Goal: Transaction & Acquisition: Book appointment/travel/reservation

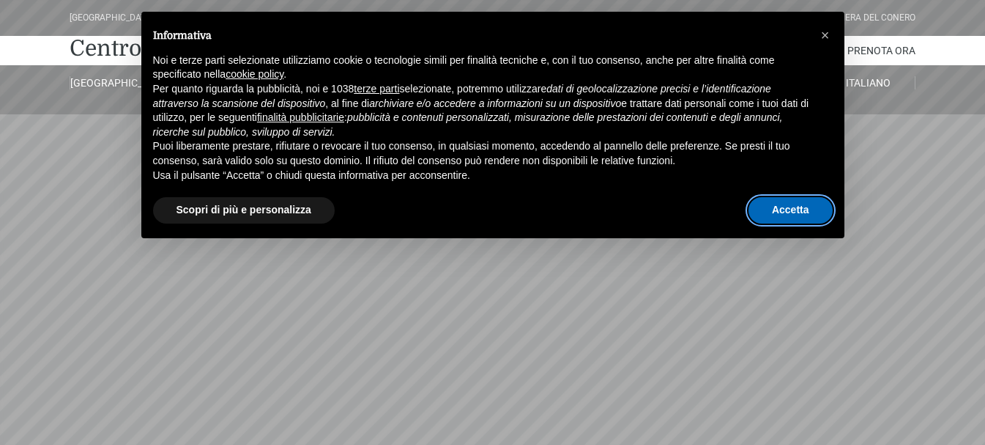
click at [785, 220] on button "Accetta" at bounding box center [790, 210] width 84 height 26
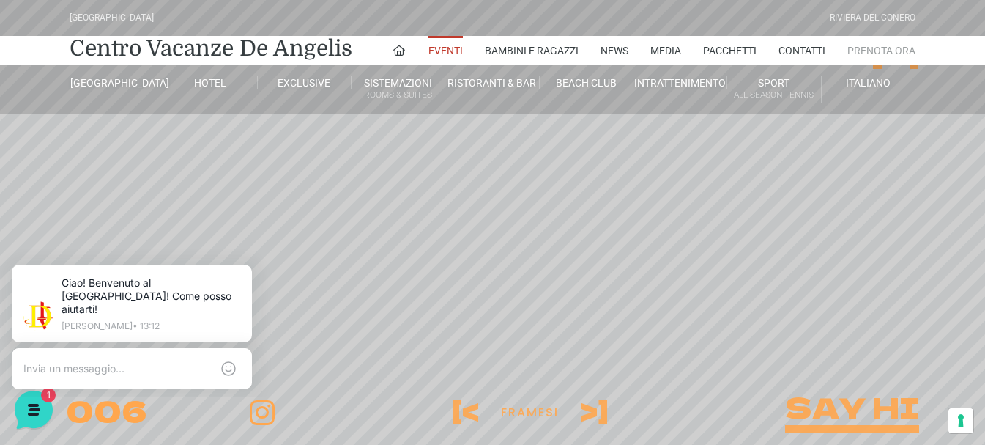
click at [875, 54] on link "Prenota Ora" at bounding box center [881, 50] width 68 height 29
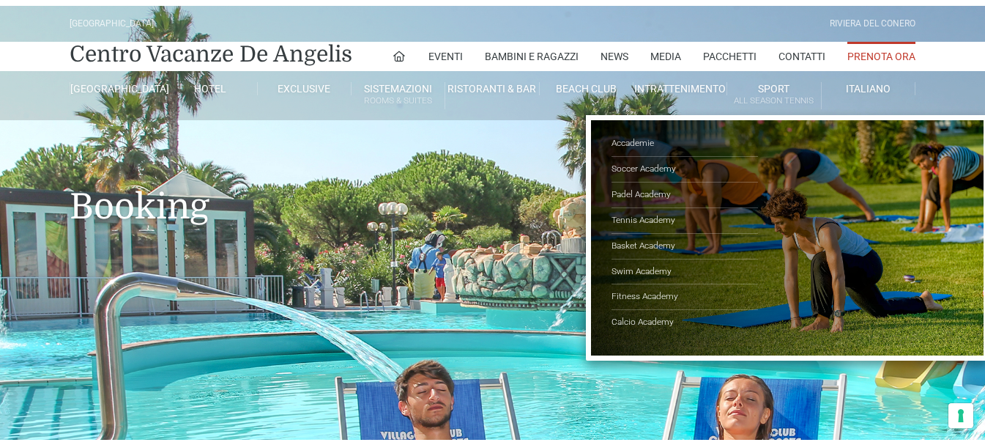
type input "25/08/2025"
type input "26/08/2025"
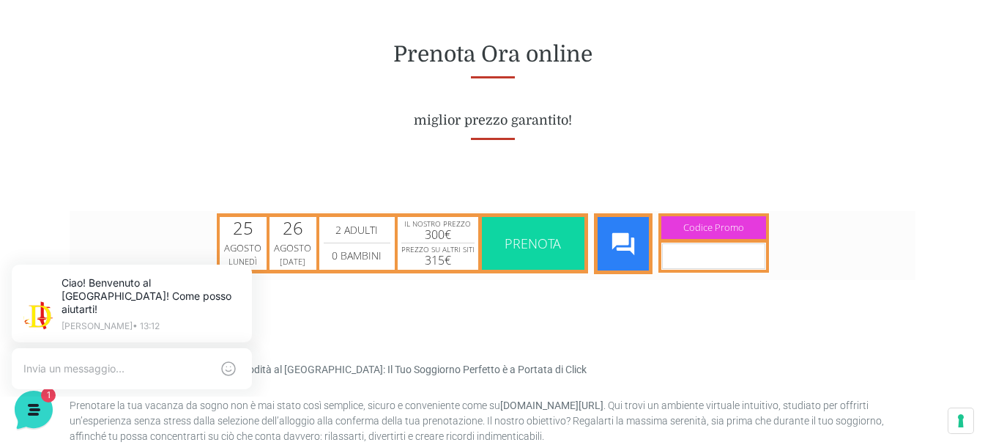
scroll to position [732, 0]
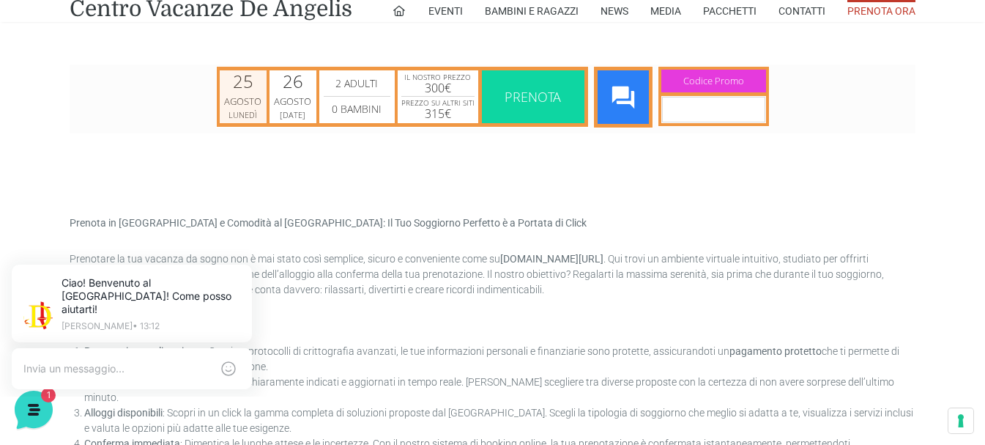
click at [251, 97] on div "Agosto" at bounding box center [243, 101] width 42 height 15
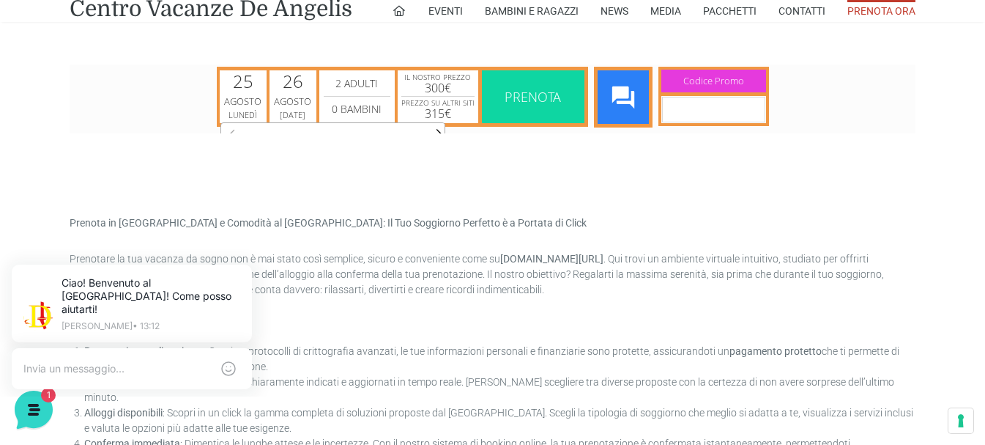
click html "25 Agosto Lunedì 25/08/2025 image/svg+xml calendar .cls-1{fill:#fff} calendar 2…"
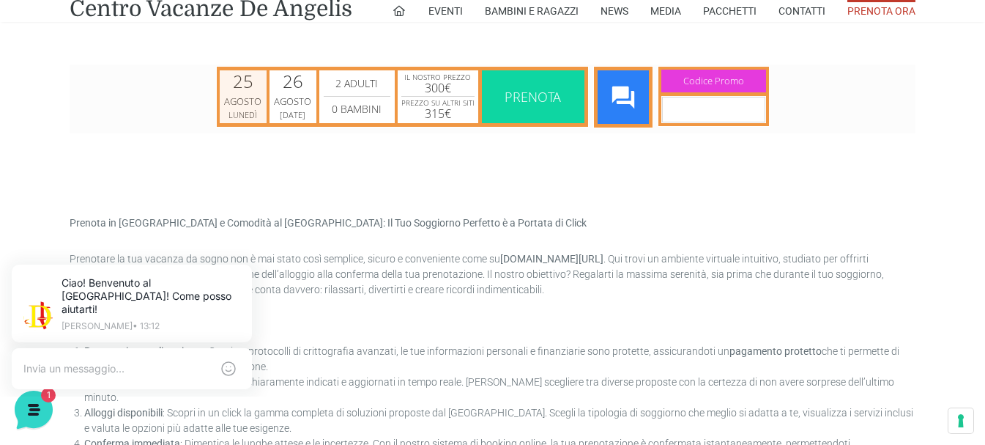
click at [237, 82] on div "25" at bounding box center [243, 81] width 21 height 18
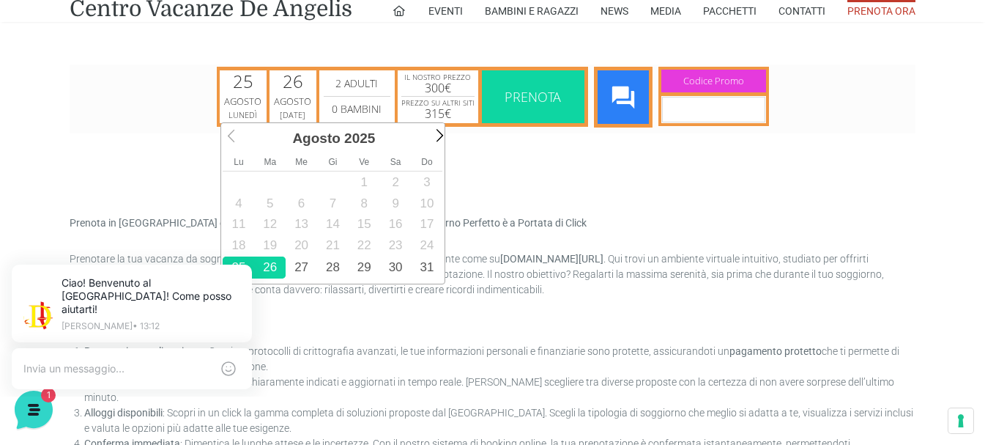
click at [441, 144] on div "Prev Next Agosto 2025" at bounding box center [334, 137] width 226 height 30
click at [438, 137] on span "Next" at bounding box center [437, 134] width 17 height 17
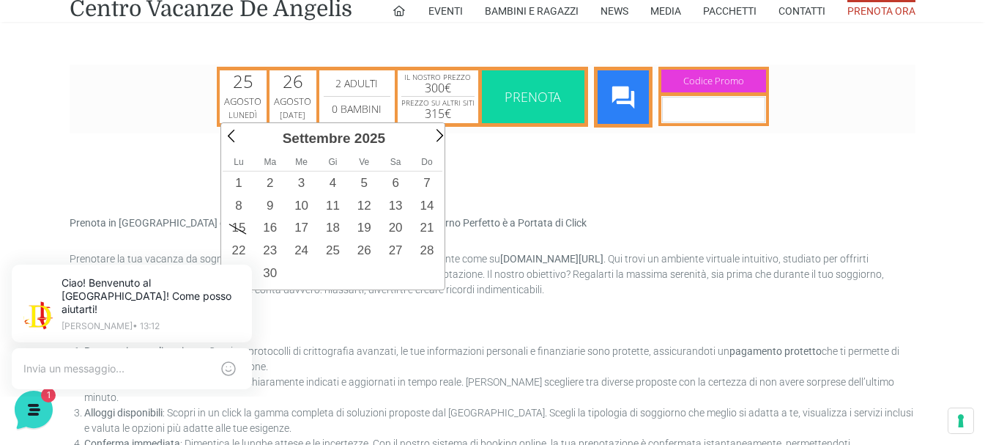
scroll to position [0, 7]
click at [241, 185] on link "1" at bounding box center [238, 182] width 31 height 23
type input "01/09/2025"
type input "02/09/2025"
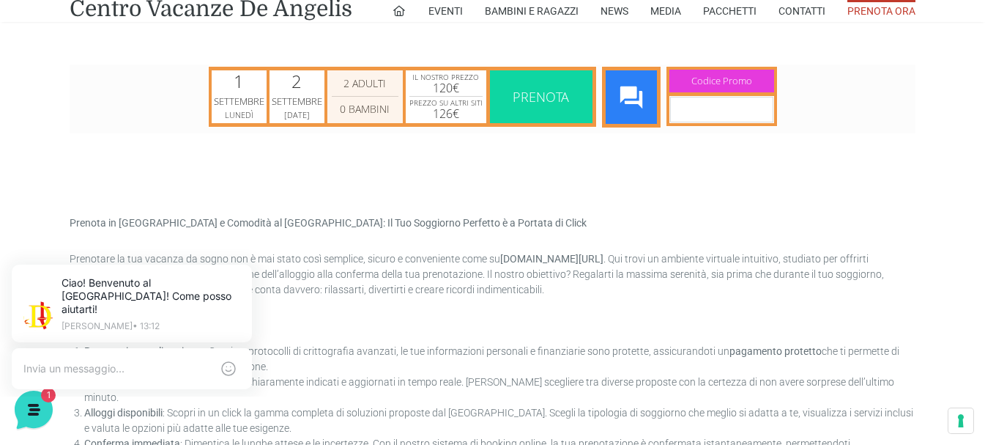
click at [363, 76] on select "2 Adulti 3 Adulti 4 Adulti 5 Adulti 6 Adulti 7 Adulti 8 Adulti 9 Adulti 10 Adul…" at bounding box center [365, 83] width 67 height 18
select select "3"
click at [332, 74] on select "2 Adulti 3 Adulti 4 Adulti 5 Adulti 6 Adulti 7 Adulti 8 Adulti 9 Adulti 10 Adul…" at bounding box center [365, 83] width 67 height 18
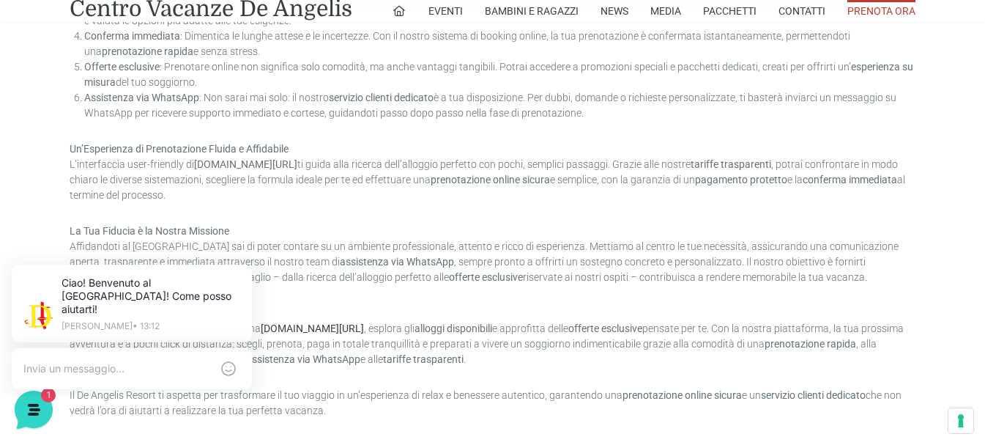
scroll to position [1245, 0]
